Goal: Task Accomplishment & Management: Complete application form

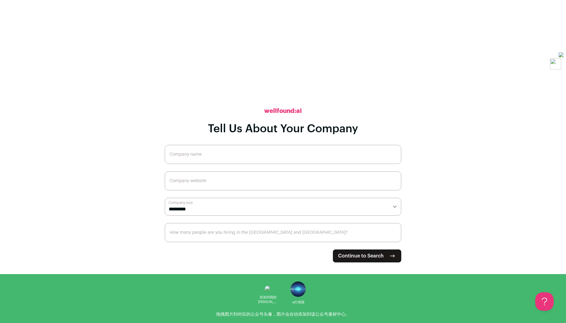
click at [318, 159] on input "Company name" at bounding box center [283, 154] width 237 height 19
click at [355, 254] on span "Continue to Search" at bounding box center [361, 256] width 46 height 7
click at [303, 156] on input "Company name" at bounding box center [283, 154] width 237 height 19
click at [298, 157] on input "Company name" at bounding box center [283, 154] width 237 height 19
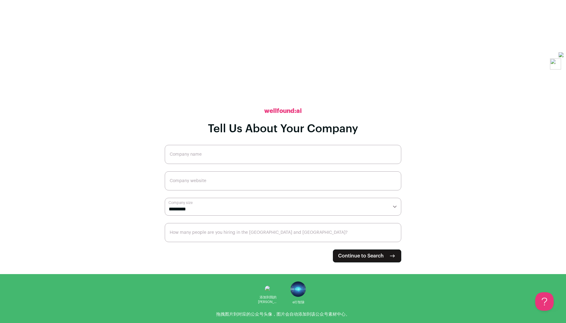
click at [298, 157] on input "Company name" at bounding box center [283, 154] width 237 height 19
click at [290, 157] on input "Company name" at bounding box center [283, 154] width 237 height 19
select select "**"
click at [165, 198] on select "**********" at bounding box center [283, 207] width 237 height 18
click at [196, 155] on input "Company name" at bounding box center [283, 154] width 237 height 19
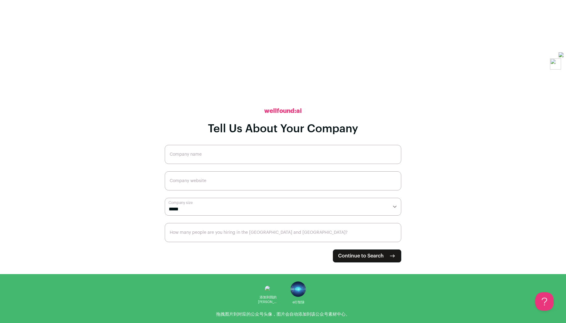
click at [196, 155] on input "Company name" at bounding box center [283, 154] width 237 height 19
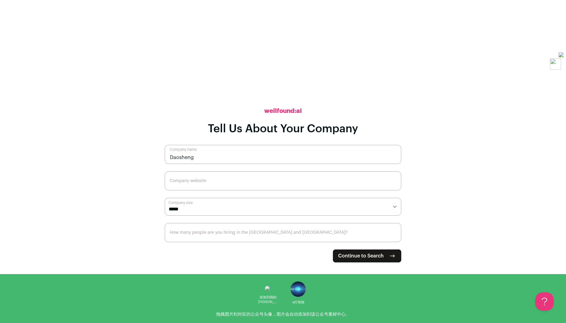
click at [207, 158] on input "Daosheng" at bounding box center [283, 154] width 237 height 19
type input "Daosheng"
click at [345, 252] on button "Continue to Search" at bounding box center [367, 256] width 68 height 13
click at [250, 188] on input "Company website" at bounding box center [283, 181] width 237 height 19
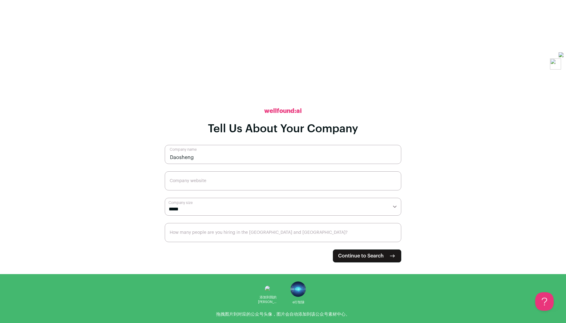
click at [250, 188] on input "Company website" at bounding box center [283, 181] width 237 height 19
click at [257, 181] on input "Company website" at bounding box center [283, 181] width 237 height 19
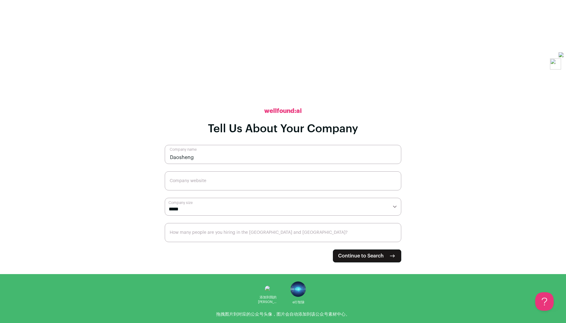
click at [257, 181] on input "Company website" at bounding box center [283, 181] width 237 height 19
